Goal: Task Accomplishment & Management: Manage account settings

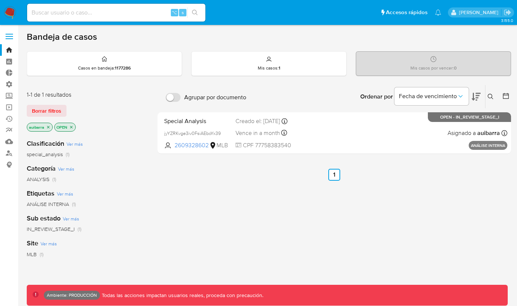
click at [12, 40] on label at bounding box center [9, 37] width 19 height 16
click at [0, 0] on input "checkbox" at bounding box center [0, 0] width 0 height 0
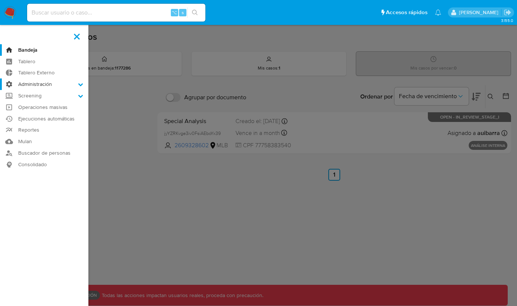
click at [40, 79] on label "Administración" at bounding box center [44, 84] width 88 height 12
click at [0, 0] on input "Administración" at bounding box center [0, 0] width 0 height 0
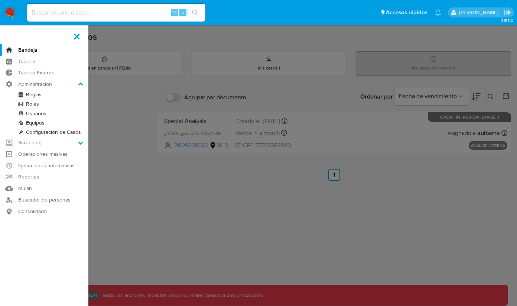
click at [50, 95] on link "Reglas" at bounding box center [44, 94] width 88 height 9
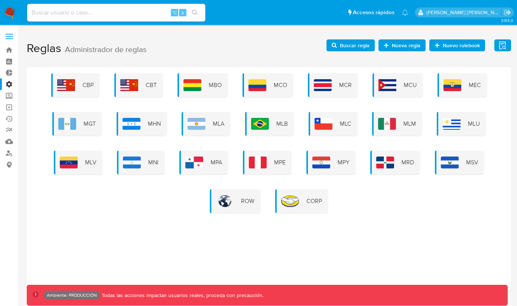
click at [10, 41] on label at bounding box center [9, 37] width 19 height 16
click at [0, 0] on input "checkbox" at bounding box center [0, 0] width 0 height 0
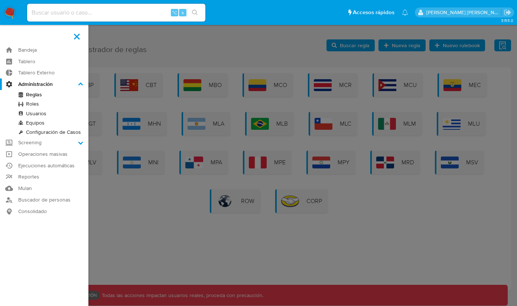
click at [33, 104] on link "Roles" at bounding box center [44, 103] width 88 height 9
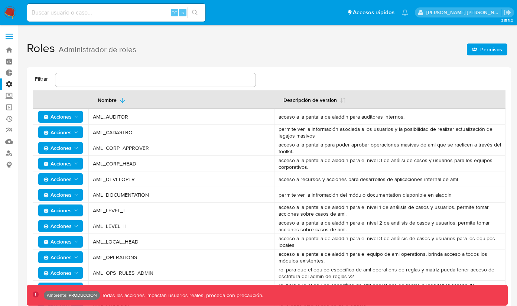
click at [481, 47] on span "Permisos" at bounding box center [491, 49] width 22 height 12
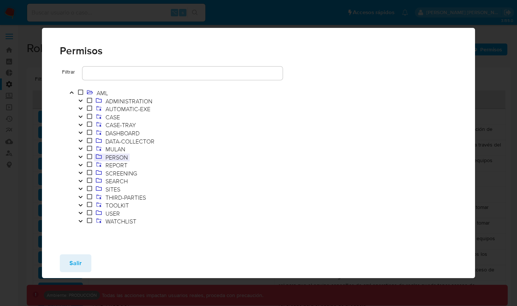
click at [104, 157] on span "PERSON" at bounding box center [117, 157] width 26 height 8
click at [81, 212] on icon "Toggle" at bounding box center [80, 213] width 5 height 4
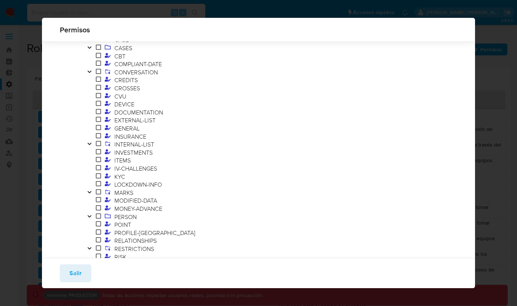
scroll to position [221, 0]
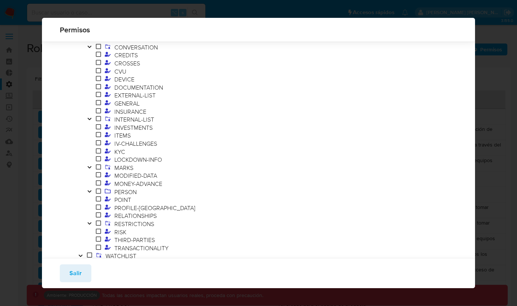
click at [90, 169] on button "Toggle" at bounding box center [89, 168] width 9 height 8
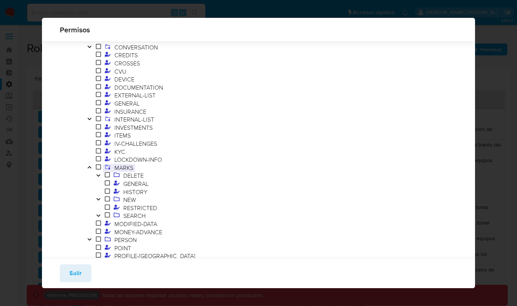
click at [120, 167] on span "MARKS" at bounding box center [123, 167] width 23 height 8
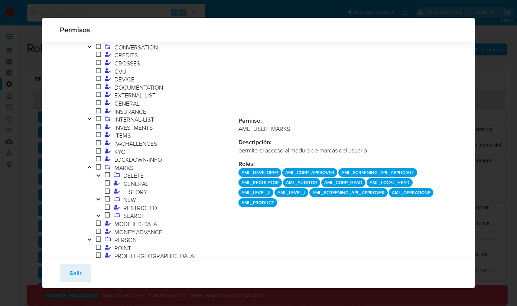
click at [89, 167] on icon "Toggle" at bounding box center [90, 167] width 4 height 2
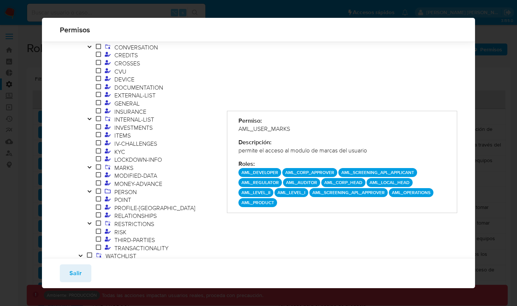
click at [414, 9] on div "Permisos Filtrar AML ADMINISTRATION AUTOMATIC-EXE CASE CASE-TRAY DASHBOARD DATA…" at bounding box center [258, 153] width 517 height 306
click at [420, 9] on div "Permisos Filtrar AML ADMINISTRATION AUTOMATIC-EXE CASE CASE-TRAY DASHBOARD DATA…" at bounding box center [258, 153] width 517 height 306
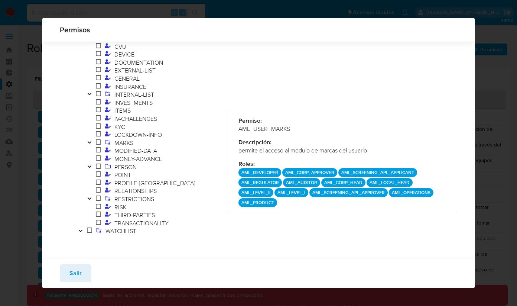
scroll to position [254, 0]
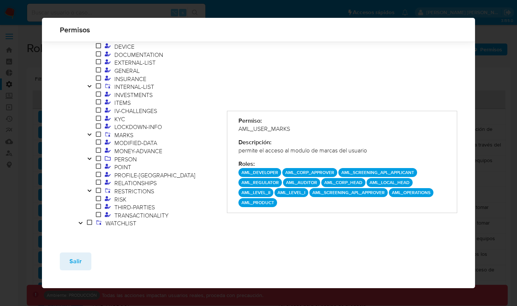
click at [73, 254] on span "Salir" at bounding box center [75, 261] width 12 height 16
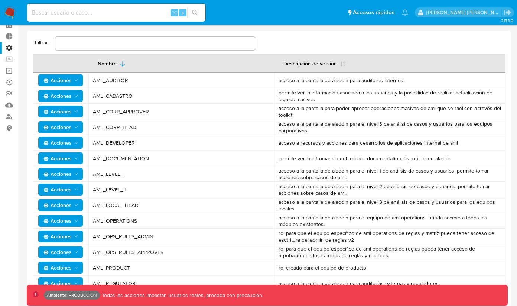
scroll to position [30, 0]
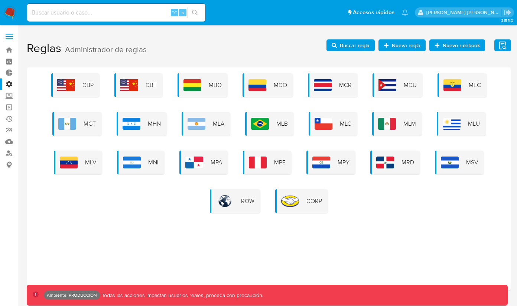
click at [7, 35] on label at bounding box center [9, 37] width 19 height 16
click at [0, 0] on input "checkbox" at bounding box center [0, 0] width 0 height 0
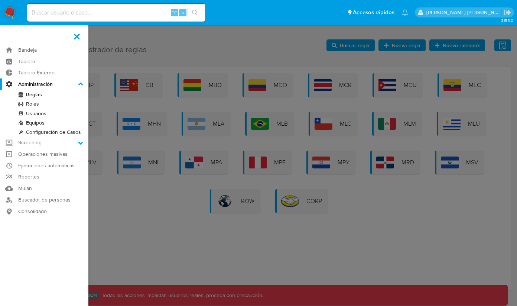
click at [7, 35] on aside "Bandeja Tablero Tablero Externo Administración Reglas Roles Usuarios Equipos Co…" at bounding box center [44, 153] width 88 height 306
click at [27, 111] on link "Usuarios" at bounding box center [44, 113] width 88 height 9
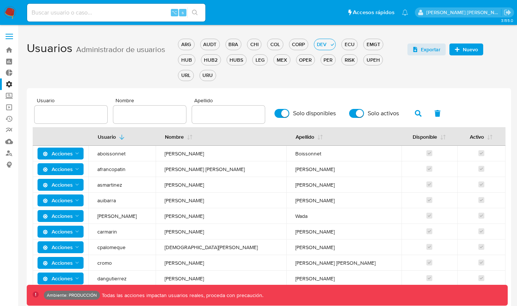
click at [8, 34] on span at bounding box center [9, 33] width 7 height 1
click at [0, 0] on input "checkbox" at bounding box center [0, 0] width 0 height 0
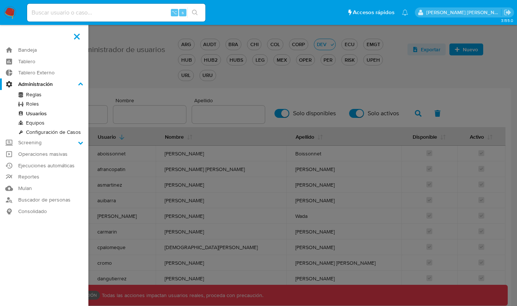
click at [35, 104] on link "Roles" at bounding box center [44, 103] width 88 height 9
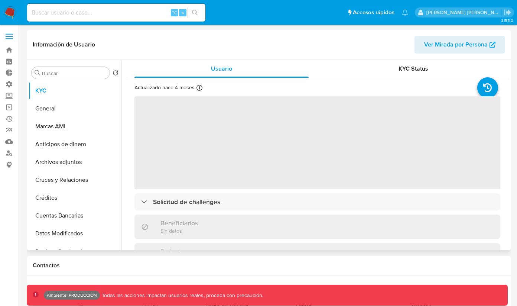
click at [428, 48] on span "Ver Mirada por Persona" at bounding box center [455, 45] width 63 height 18
select select "10"
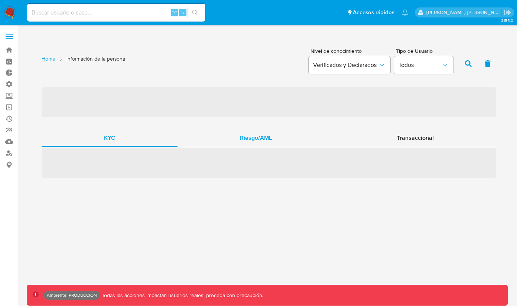
click at [244, 144] on div "Riesgo/AML" at bounding box center [255, 138] width 157 height 18
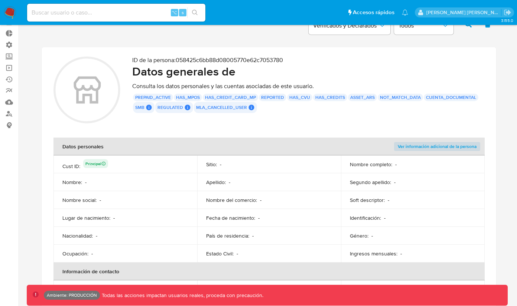
scroll to position [46, 0]
